Goal: Navigation & Orientation: Find specific page/section

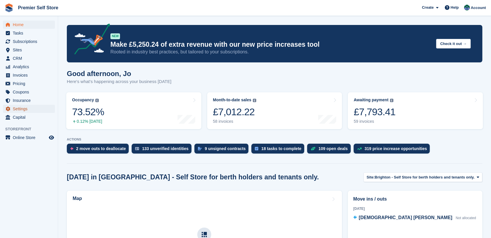
click at [18, 108] on span "Settings" at bounding box center [30, 109] width 35 height 8
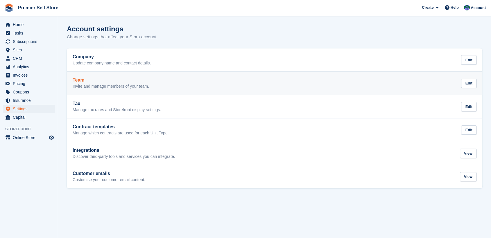
click at [82, 80] on h2 "Team" at bounding box center [111, 80] width 76 height 5
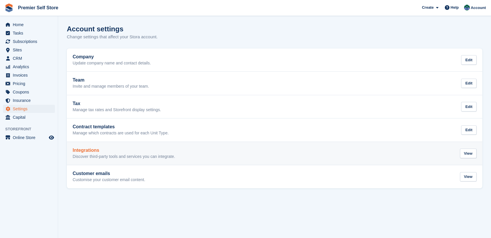
click at [83, 150] on h2 "Integrations" at bounding box center [124, 150] width 102 height 5
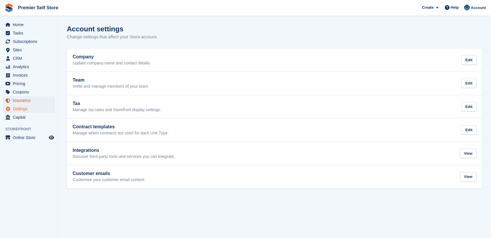
click at [24, 99] on span "Insurance" at bounding box center [30, 100] width 35 height 8
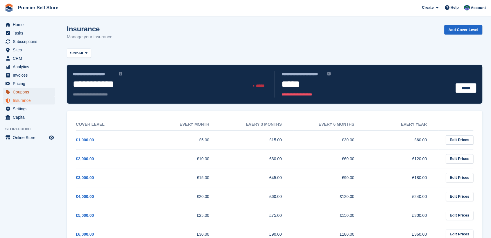
click at [15, 90] on span "Coupons" at bounding box center [30, 92] width 35 height 8
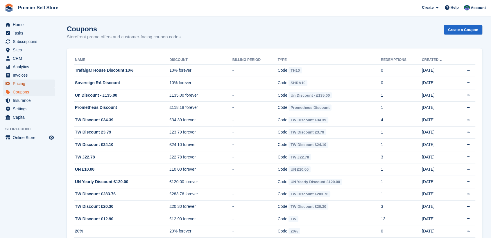
click at [19, 84] on span "Pricing" at bounding box center [30, 84] width 35 height 8
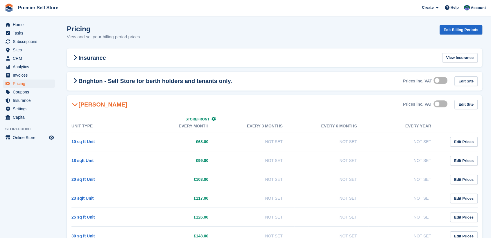
click at [76, 103] on icon at bounding box center [75, 105] width 6 height 6
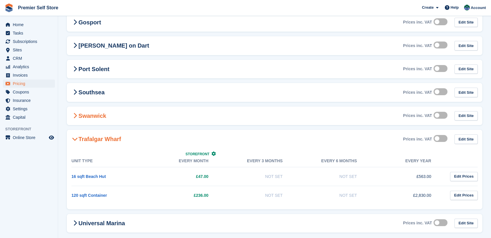
scroll to position [137, 0]
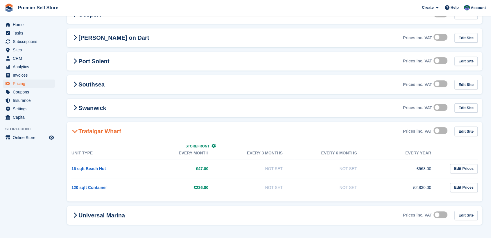
click at [74, 130] on icon at bounding box center [75, 131] width 6 height 6
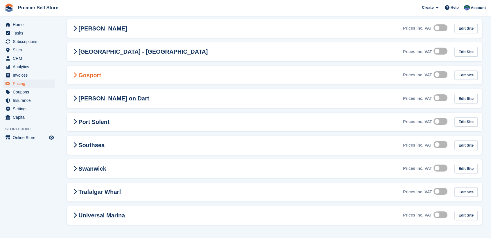
scroll to position [0, 0]
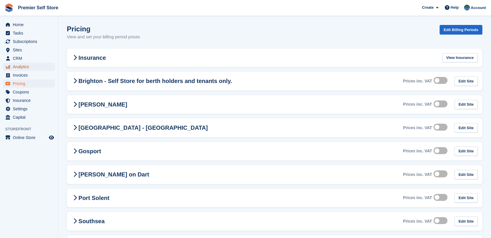
click at [14, 66] on span "Analytics" at bounding box center [30, 67] width 35 height 8
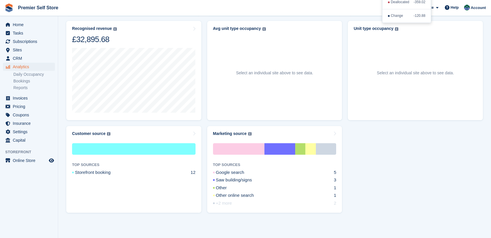
scroll to position [53, 0]
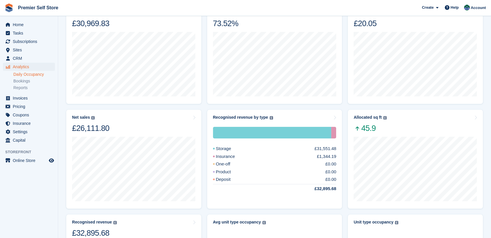
click at [35, 75] on link "Daily Occupancy" at bounding box center [34, 75] width 42 height 6
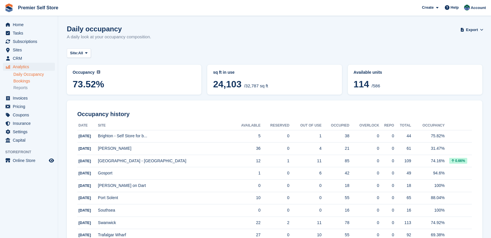
click at [23, 83] on link "Bookings" at bounding box center [34, 81] width 42 height 6
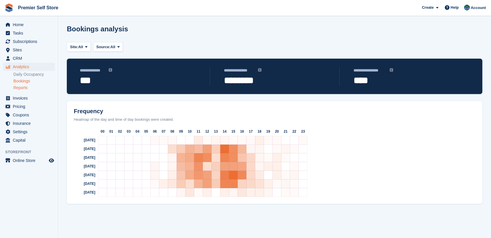
click at [23, 87] on link "Reports" at bounding box center [34, 88] width 42 height 6
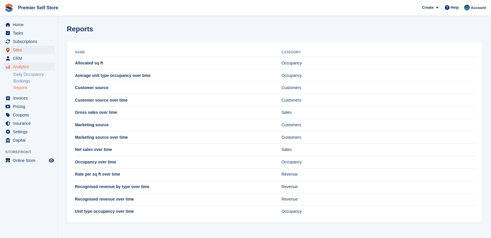
click at [17, 49] on span "Sites" at bounding box center [30, 50] width 35 height 8
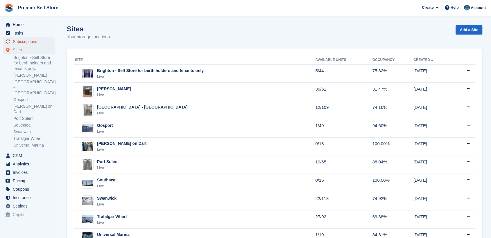
click at [20, 40] on span "Subscriptions" at bounding box center [30, 41] width 35 height 8
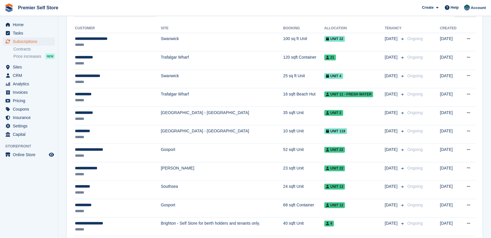
scroll to position [32, 0]
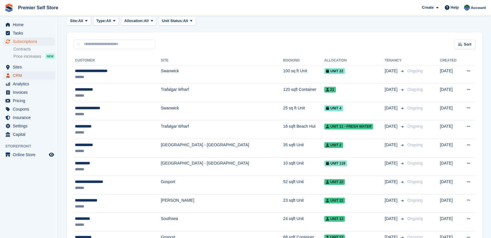
click at [19, 74] on span "CRM" at bounding box center [30, 75] width 35 height 8
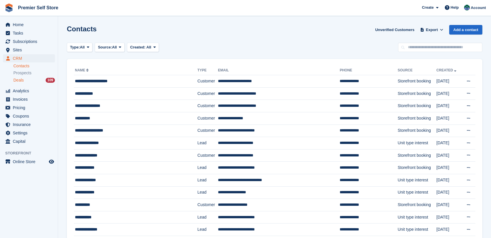
click at [19, 80] on span "Deals" at bounding box center [18, 81] width 10 height 6
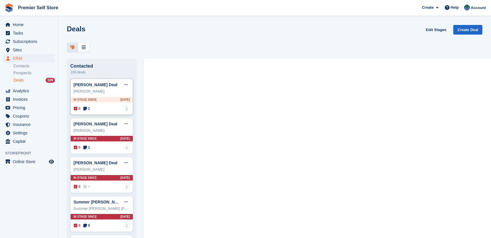
click at [103, 98] on div "In stage since 2D AGO" at bounding box center [102, 100] width 62 height 6
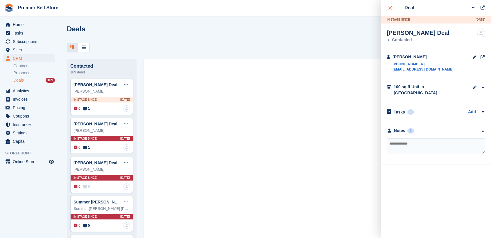
click at [388, 8] on icon "close" at bounding box center [389, 7] width 3 height 3
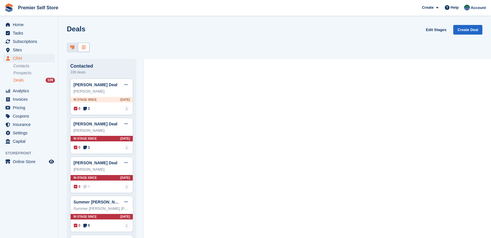
click at [83, 46] on icon at bounding box center [84, 47] width 4 height 5
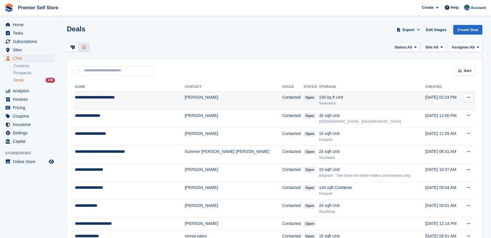
click at [100, 96] on div "**********" at bounding box center [122, 97] width 95 height 6
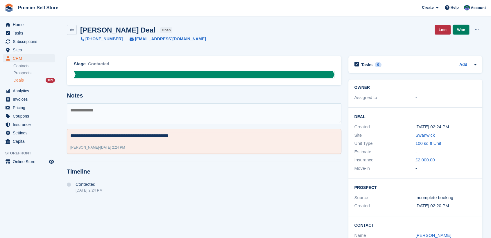
click at [464, 27] on link "Won" at bounding box center [461, 30] width 16 height 10
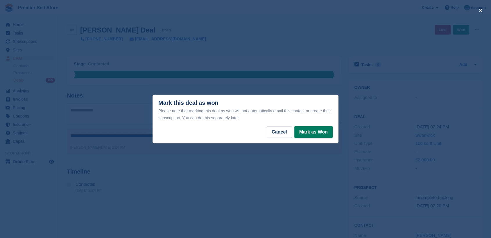
click at [302, 133] on button "Mark as Won" at bounding box center [313, 132] width 38 height 12
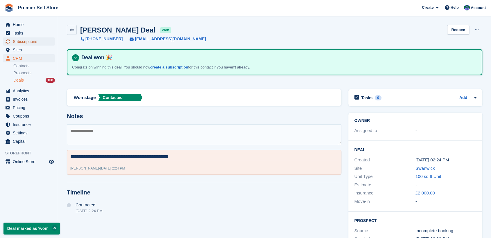
click at [19, 42] on span "Subscriptions" at bounding box center [30, 41] width 35 height 8
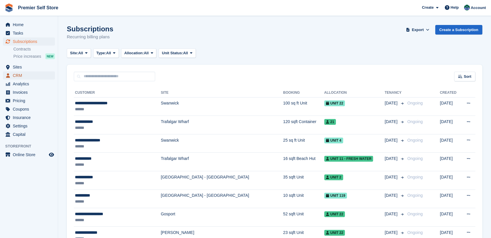
click at [17, 73] on span "CRM" at bounding box center [30, 75] width 35 height 8
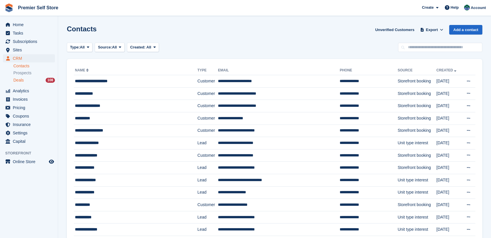
click at [19, 81] on span "Deals" at bounding box center [18, 81] width 10 height 6
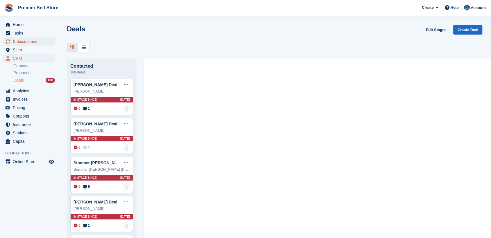
click at [23, 41] on span "Subscriptions" at bounding box center [30, 41] width 35 height 8
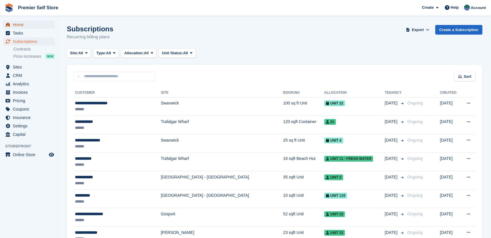
click at [14, 23] on span "Home" at bounding box center [30, 25] width 35 height 8
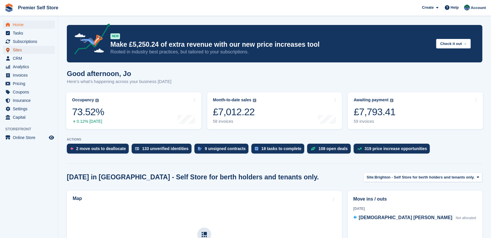
click at [19, 48] on span "Sites" at bounding box center [30, 50] width 35 height 8
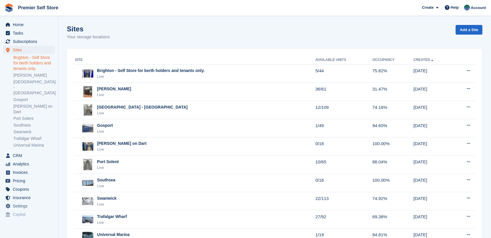
click at [26, 57] on link "Brighton - Self Store for berth holders and tenants only." at bounding box center [34, 63] width 42 height 17
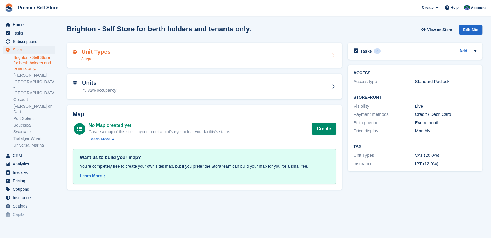
click at [153, 53] on div "Unit Types 3 types" at bounding box center [204, 55] width 263 height 14
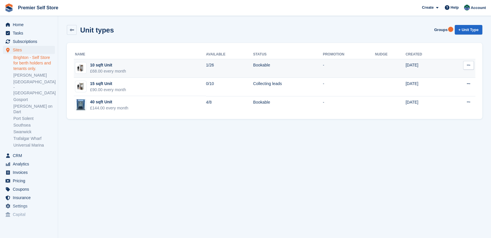
click at [104, 66] on div "10 sqft Unit" at bounding box center [108, 65] width 36 height 6
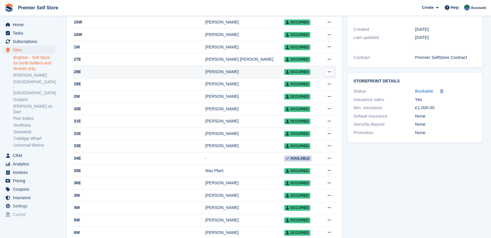
scroll to position [226, 0]
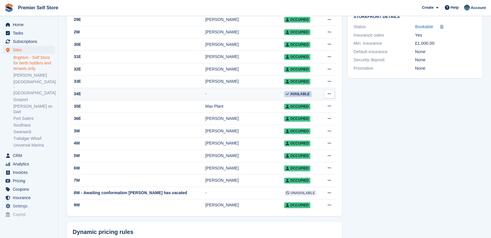
click at [76, 97] on div "34E" at bounding box center [139, 94] width 132 height 6
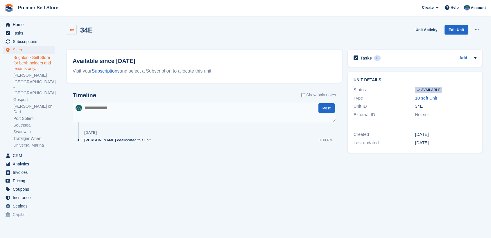
click at [73, 32] on icon at bounding box center [72, 30] width 4 height 4
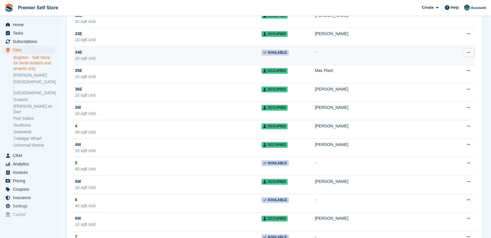
scroll to position [530, 0]
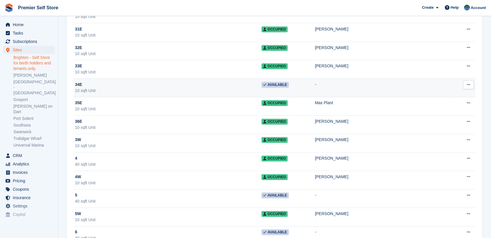
click at [467, 83] on icon at bounding box center [468, 85] width 3 height 4
click at [433, 101] on p "Unit activity" at bounding box center [445, 104] width 51 height 8
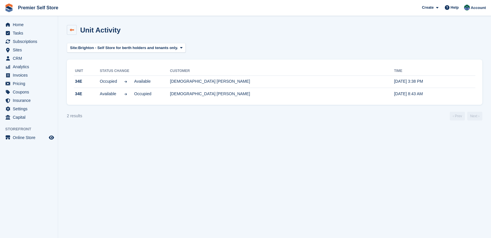
click at [71, 28] on icon at bounding box center [72, 30] width 4 height 4
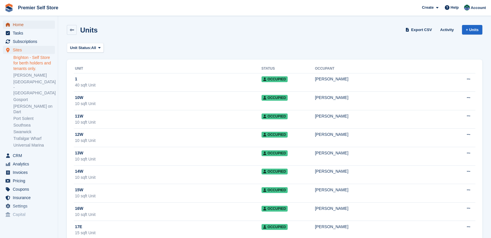
click at [16, 25] on span "Home" at bounding box center [30, 25] width 35 height 8
